Goal: Find specific page/section: Find specific page/section

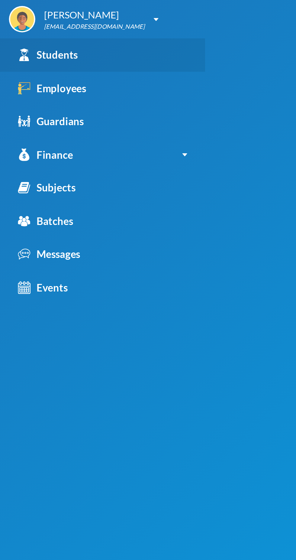
click at [37, 27] on div "Students" at bounding box center [24, 28] width 30 height 8
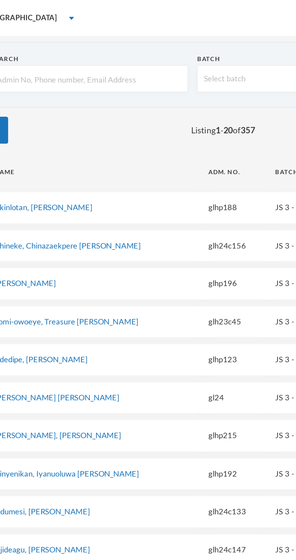
click at [94, 37] on input "text" at bounding box center [66, 40] width 106 height 14
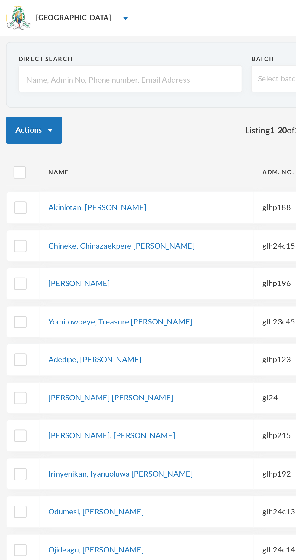
type input "g"
type input "gl"
type input "glh"
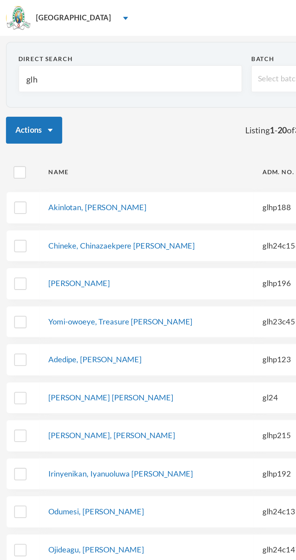
type input "glh"
type input "glh2"
type input "glh25"
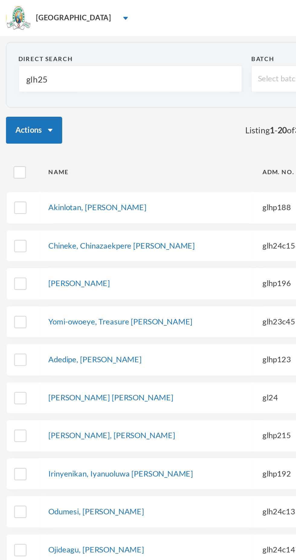
type input "glh25c"
type input "glh25c7"
type input "glh25c70"
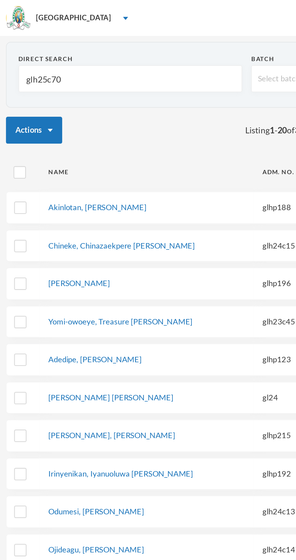
type input "glh25c70"
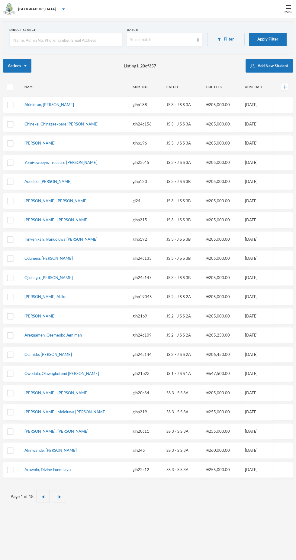
click at [60, 39] on input "text" at bounding box center [66, 40] width 106 height 14
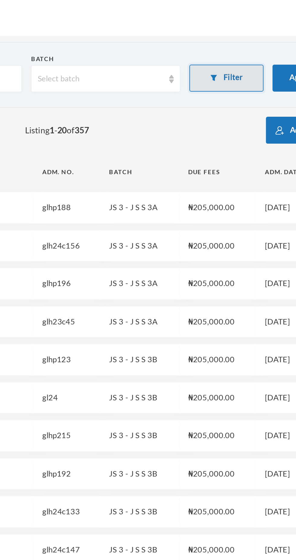
click at [219, 39] on img "button" at bounding box center [220, 39] width 4 height 3
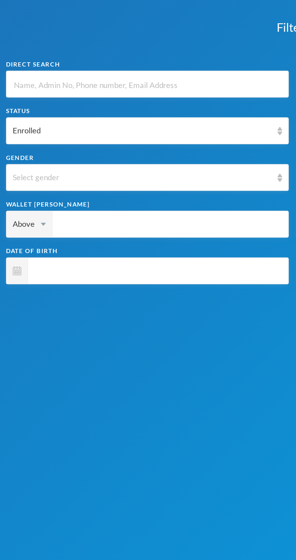
click at [79, 45] on input "text" at bounding box center [74, 43] width 136 height 14
type input "g"
type input "gl"
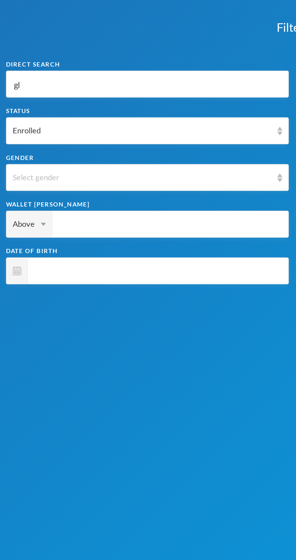
type input "glh"
type input "glh2"
type input "glh25"
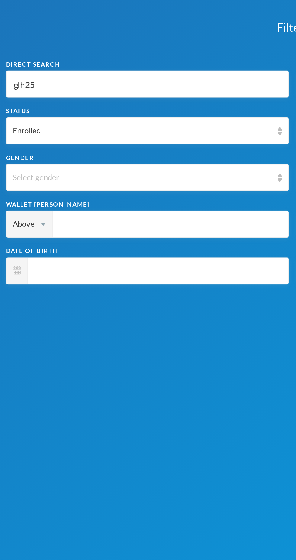
type input "glh25"
type input "glh25c"
type input "glh25c7"
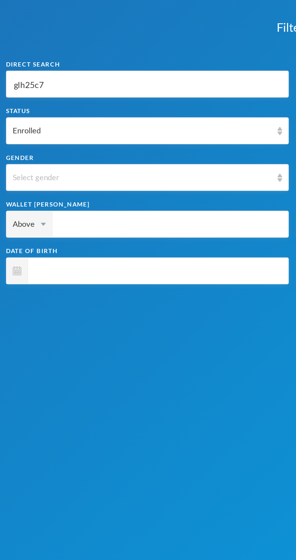
type input "glh25c70"
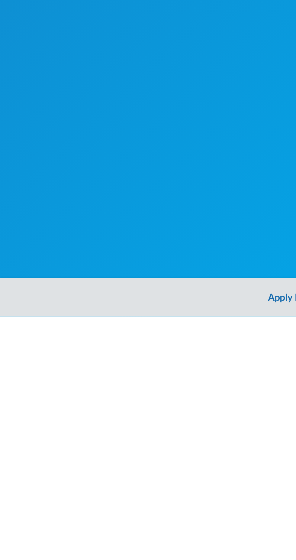
type input "glh25c70"
click at [141, 550] on button "Apply Filter" at bounding box center [148, 549] width 296 height 19
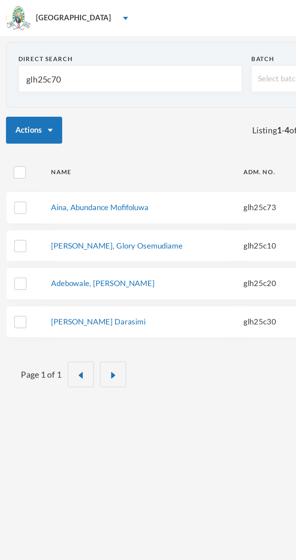
click at [104, 40] on input "glh25c70" at bounding box center [66, 40] width 106 height 14
type input "glh25c7"
type input "glh25c"
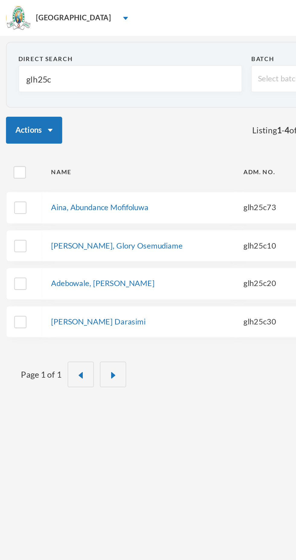
type input "glh25c4"
type input "glh25c43"
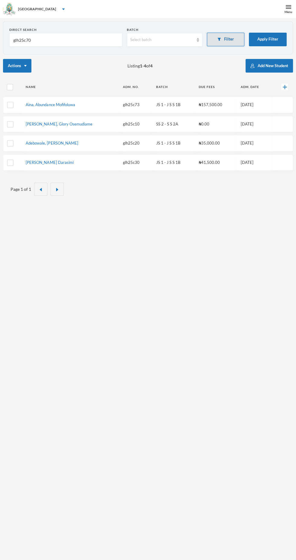
click at [219, 40] on img "button" at bounding box center [220, 39] width 4 height 3
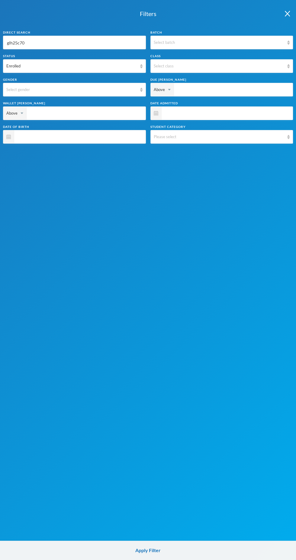
click at [108, 44] on input "glh25c70" at bounding box center [74, 43] width 136 height 14
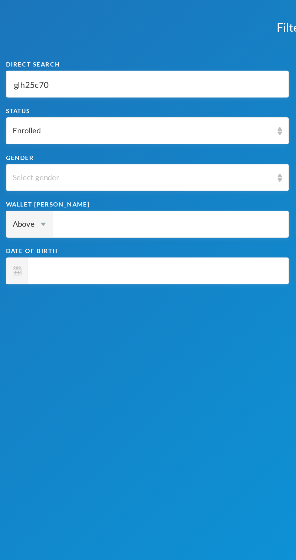
type input "glh25c7"
type input "glh25c"
type input "glh25c4"
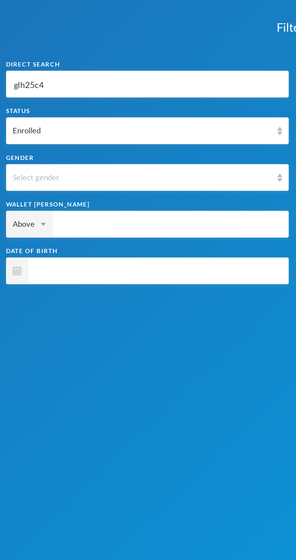
type input "glh25c4"
type input "glh25c43"
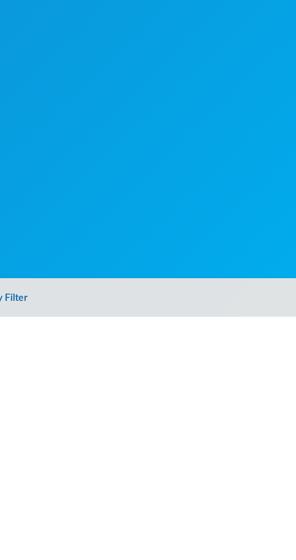
click at [160, 519] on button "Apply Filter" at bounding box center [148, 549] width 296 height 19
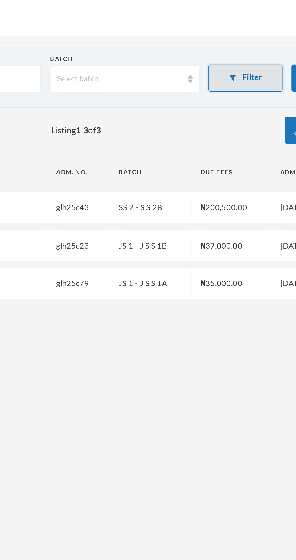
click at [218, 43] on button "Filter" at bounding box center [226, 40] width 38 height 14
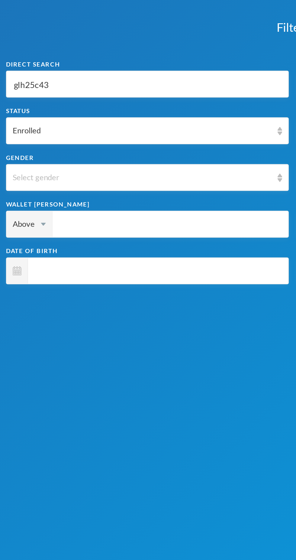
click at [39, 41] on input "glh25c43" at bounding box center [74, 43] width 136 height 14
type input "glh25c4"
type input "glh25c"
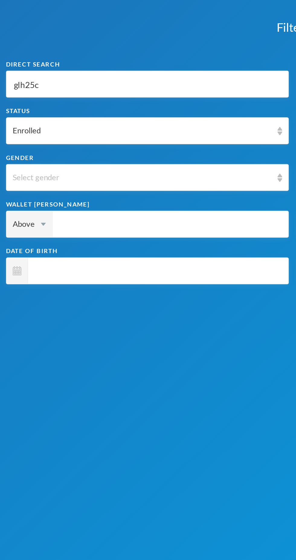
type input "glh25c7"
type input "glh25c76"
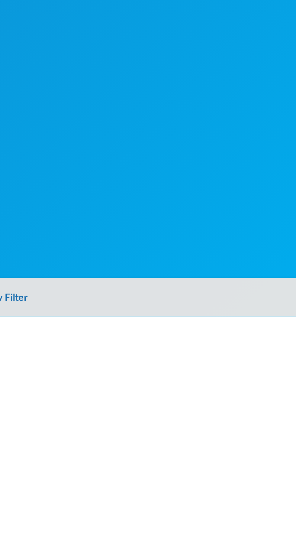
type input "glh25c76"
click at [159, 519] on button "Apply Filter" at bounding box center [148, 549] width 296 height 19
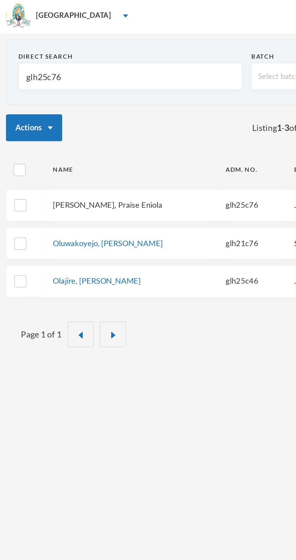
click at [47, 106] on link "[PERSON_NAME], Praise Eniola" at bounding box center [54, 104] width 55 height 5
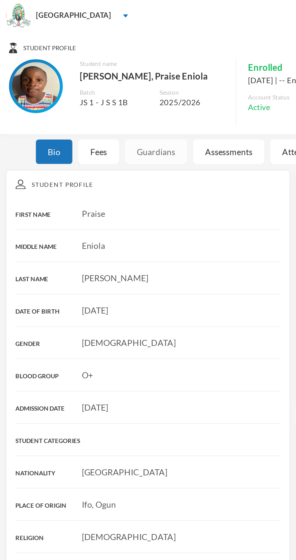
click at [77, 78] on div "Guardians" at bounding box center [78, 78] width 31 height 12
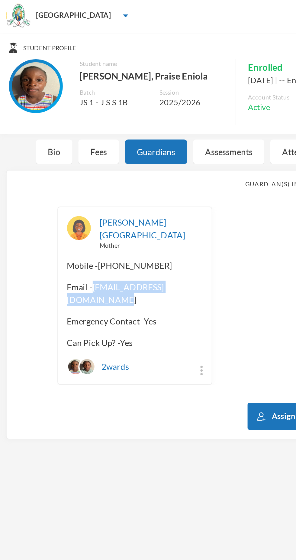
copy span "ayoolaoladimeji99@gmail.com"
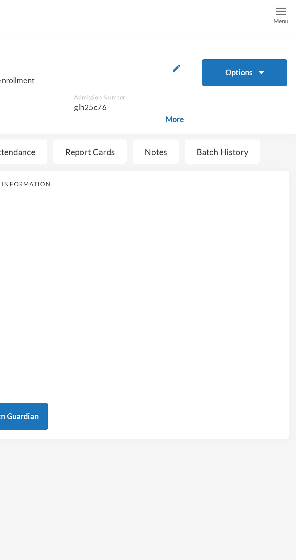
click at [288, 10] on div "Menu" at bounding box center [289, 12] width 8 height 5
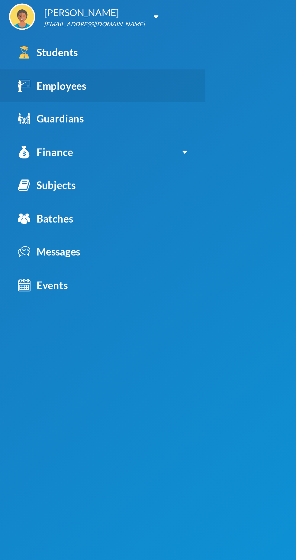
click at [24, 46] on div "Employees" at bounding box center [26, 45] width 34 height 8
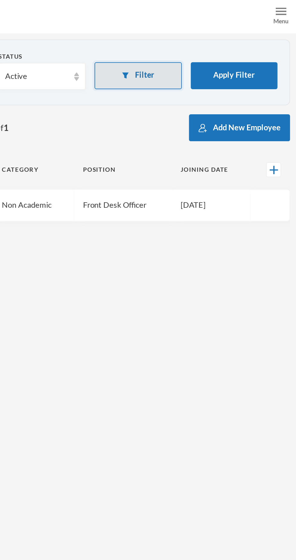
click at [228, 41] on button "Filter" at bounding box center [216, 40] width 44 height 14
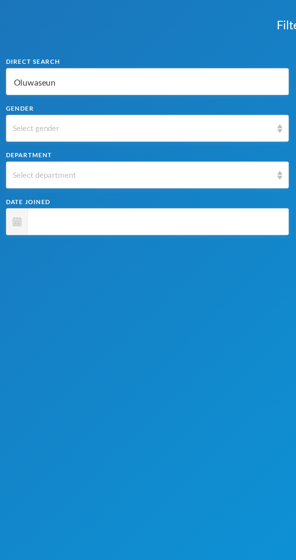
click at [30, 44] on input "Oluwaseun" at bounding box center [74, 43] width 136 height 14
type input "Oluwaseu"
type input "Oluwase"
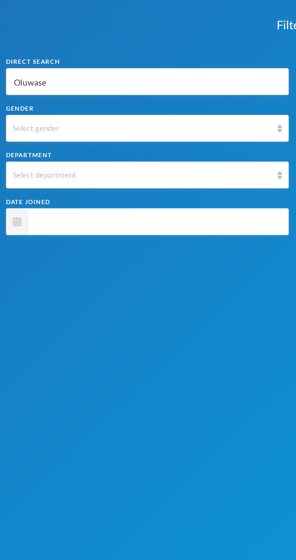
type input "Oluwas"
type input "Oluwa"
type input "Oluw"
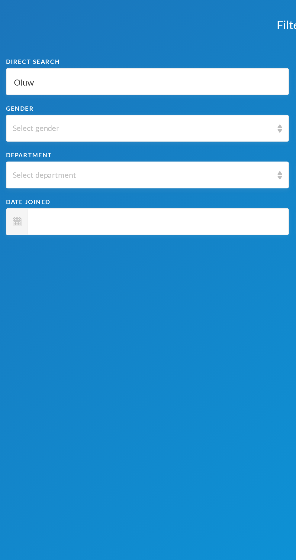
type input "Oluw"
type input "Olu"
type input "Ol"
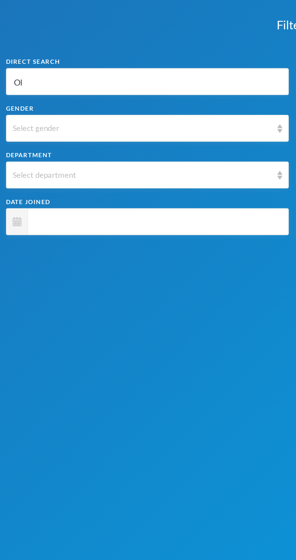
type input "O"
type input "R"
type input "Ru"
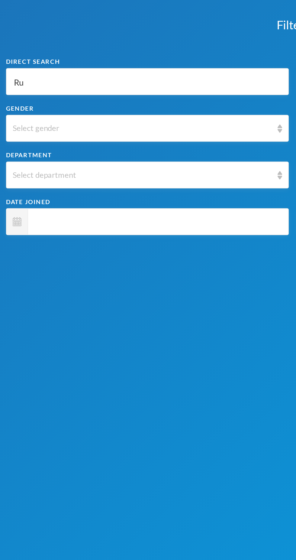
type input "Ru"
type input "Rut"
type input "[PERSON_NAME]"
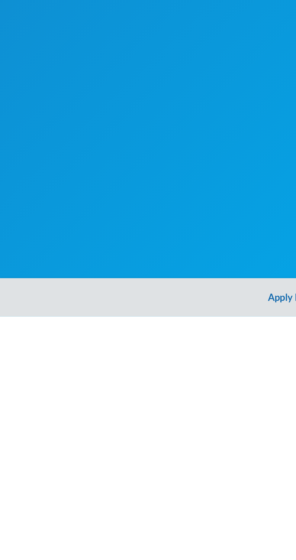
type input "[PERSON_NAME]"
click at [139, 519] on button "Apply Filter" at bounding box center [148, 549] width 296 height 19
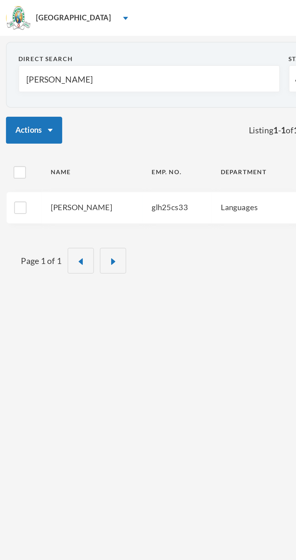
click at [33, 103] on link "[PERSON_NAME]" at bounding box center [41, 104] width 31 height 5
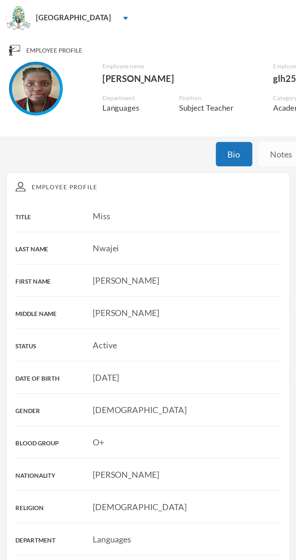
click at [139, 78] on div "Notes" at bounding box center [142, 78] width 23 height 12
click at [134, 77] on div "Notes" at bounding box center [142, 78] width 23 height 12
click at [139, 76] on div "Notes" at bounding box center [142, 78] width 23 height 12
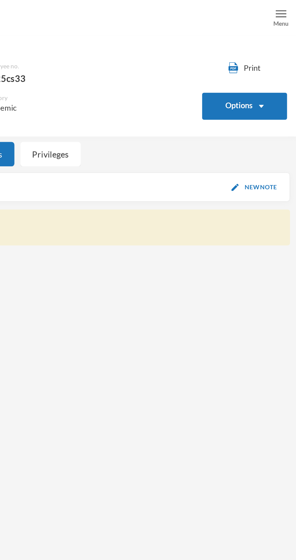
click at [287, 8] on img at bounding box center [288, 6] width 5 height 5
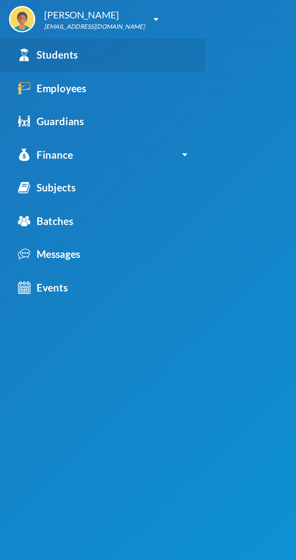
click at [36, 30] on div "Students" at bounding box center [24, 28] width 30 height 8
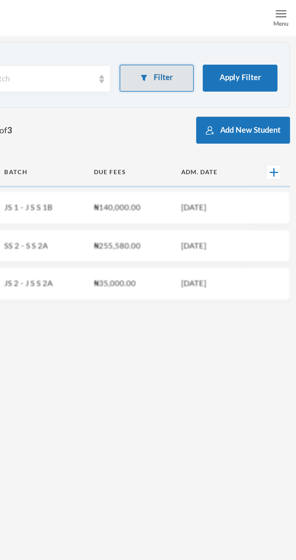
click at [233, 42] on button "Filter" at bounding box center [226, 40] width 38 height 14
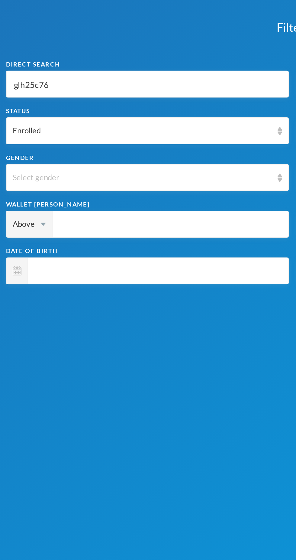
click at [48, 44] on input "glh25c76" at bounding box center [74, 43] width 136 height 14
type input "glh25c7"
type input "glh25c"
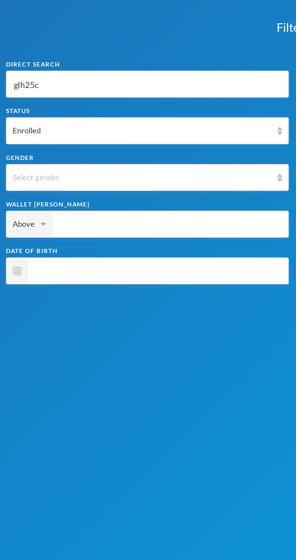
type input "glh25"
type input "glh2"
type input "glh"
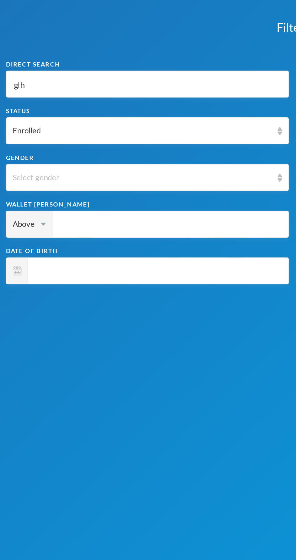
type input "glh"
type input "gl"
type input "g"
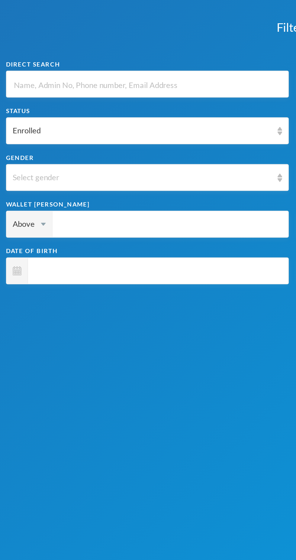
type input "J"
type input "Je"
type input "Jes"
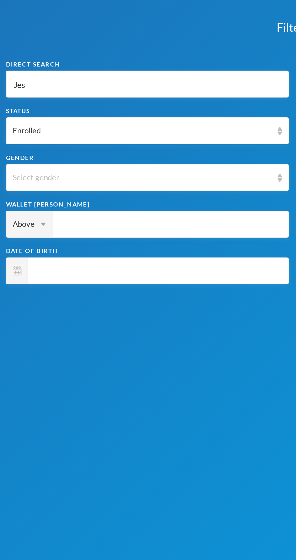
type input "Jes"
type input "[DEMOGRAPHIC_DATA]"
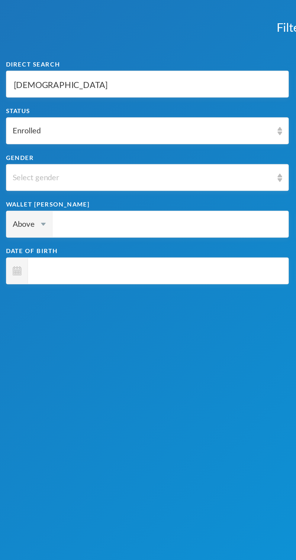
type input "[DEMOGRAPHIC_DATA]"
type input "Jesuwole"
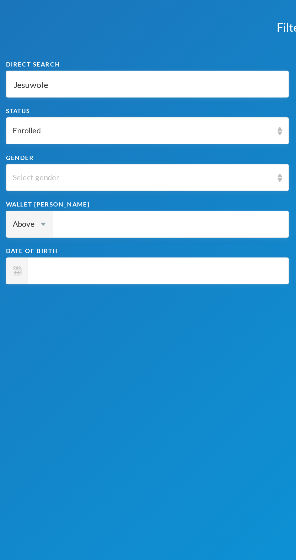
type input "Jesuwole"
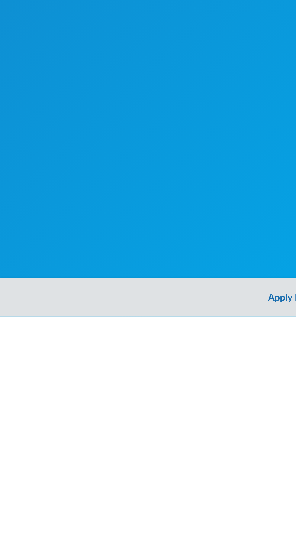
type input "Jesuwole"
click at [141, 552] on button "Apply Filter" at bounding box center [148, 549] width 296 height 19
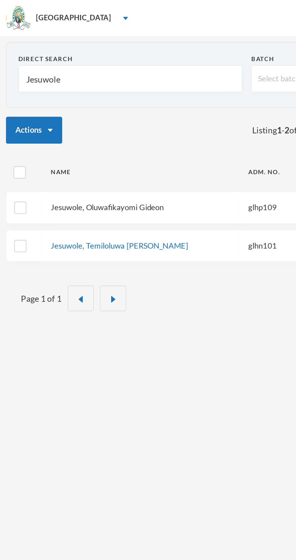
click at [73, 105] on link "Jesuwole, Oluwafikayomi Gideon" at bounding box center [54, 104] width 57 height 5
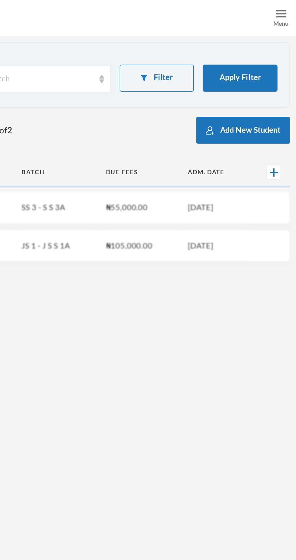
click at [285, 12] on div "Menu" at bounding box center [289, 12] width 8 height 5
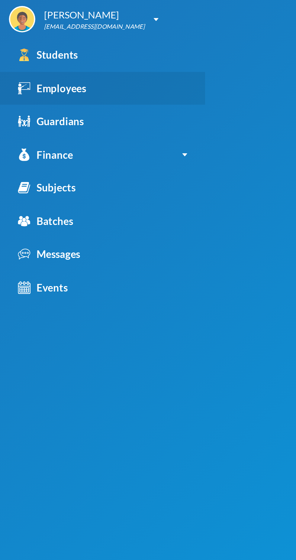
click at [40, 44] on div "Employees" at bounding box center [26, 45] width 34 height 8
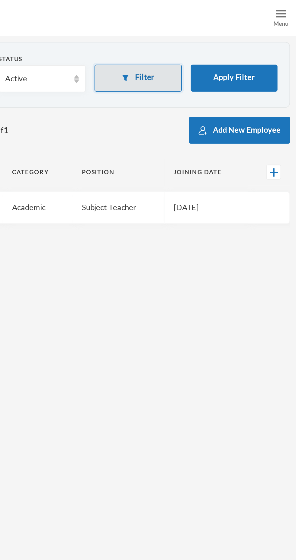
click at [214, 41] on button "Filter" at bounding box center [216, 40] width 44 height 14
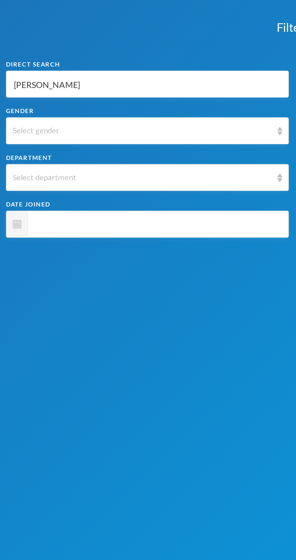
click at [51, 42] on input "[PERSON_NAME]" at bounding box center [74, 43] width 136 height 14
type input "Rut"
type input "Ru"
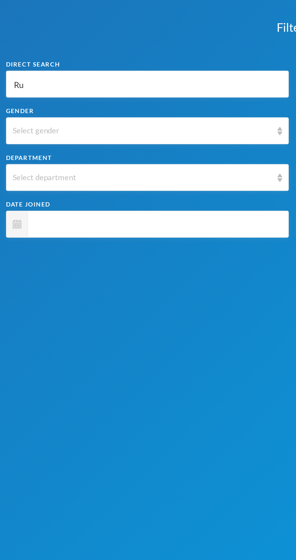
type input "R"
type input "L"
type input "Lw"
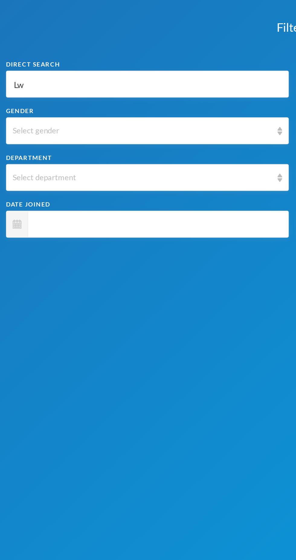
type input "Lw"
type input "L"
type input "La"
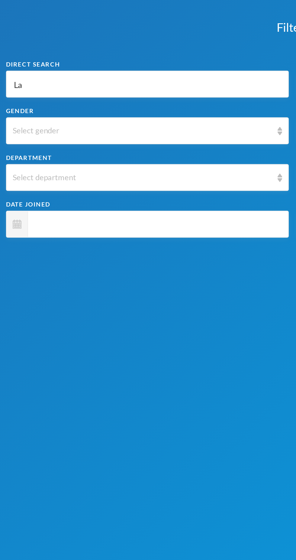
type input "L"
type input "La"
type input "Law"
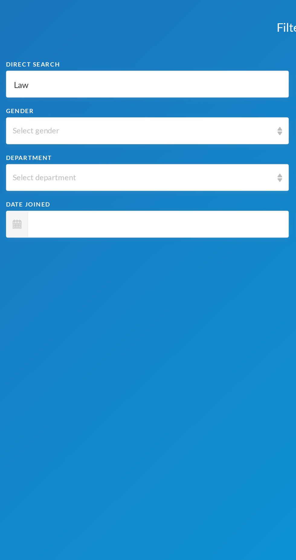
type input "Law"
type input "Lawa"
type input "Lawal"
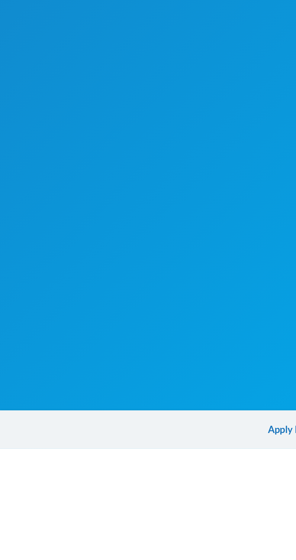
scroll to position [18, 0]
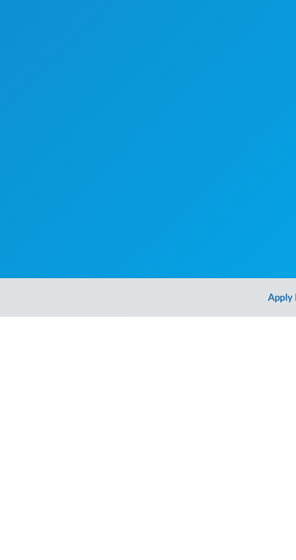
type input "Lawal"
click at [140, 551] on button "Apply Filter" at bounding box center [148, 549] width 296 height 19
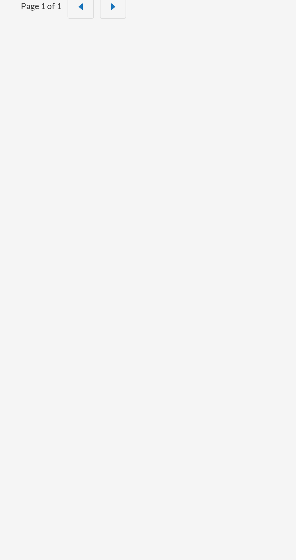
scroll to position [0, 0]
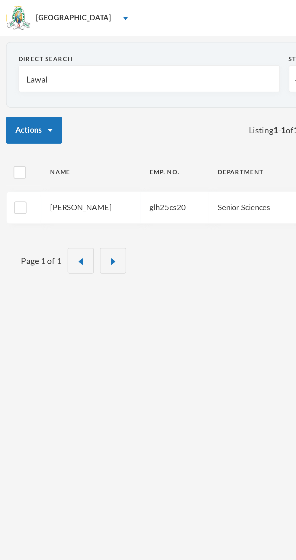
click at [48, 105] on link "[PERSON_NAME]" at bounding box center [40, 104] width 31 height 5
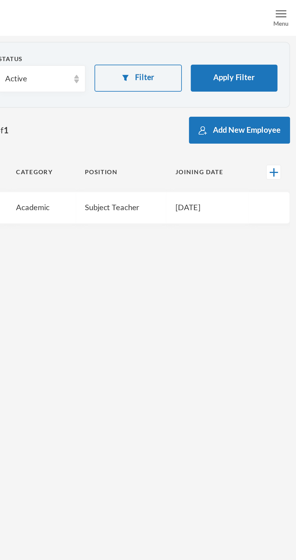
click at [287, 10] on div "Menu" at bounding box center [289, 12] width 8 height 5
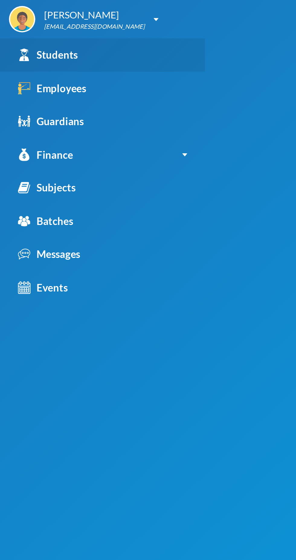
click at [47, 29] on link "Students" at bounding box center [52, 27] width 104 height 17
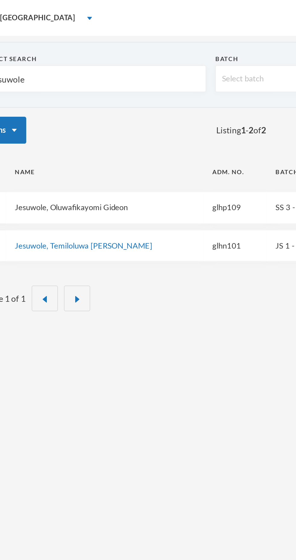
click at [69, 105] on link "Jesuwole, Oluwafikayomi Gideon" at bounding box center [54, 104] width 57 height 5
